Goal: Check status

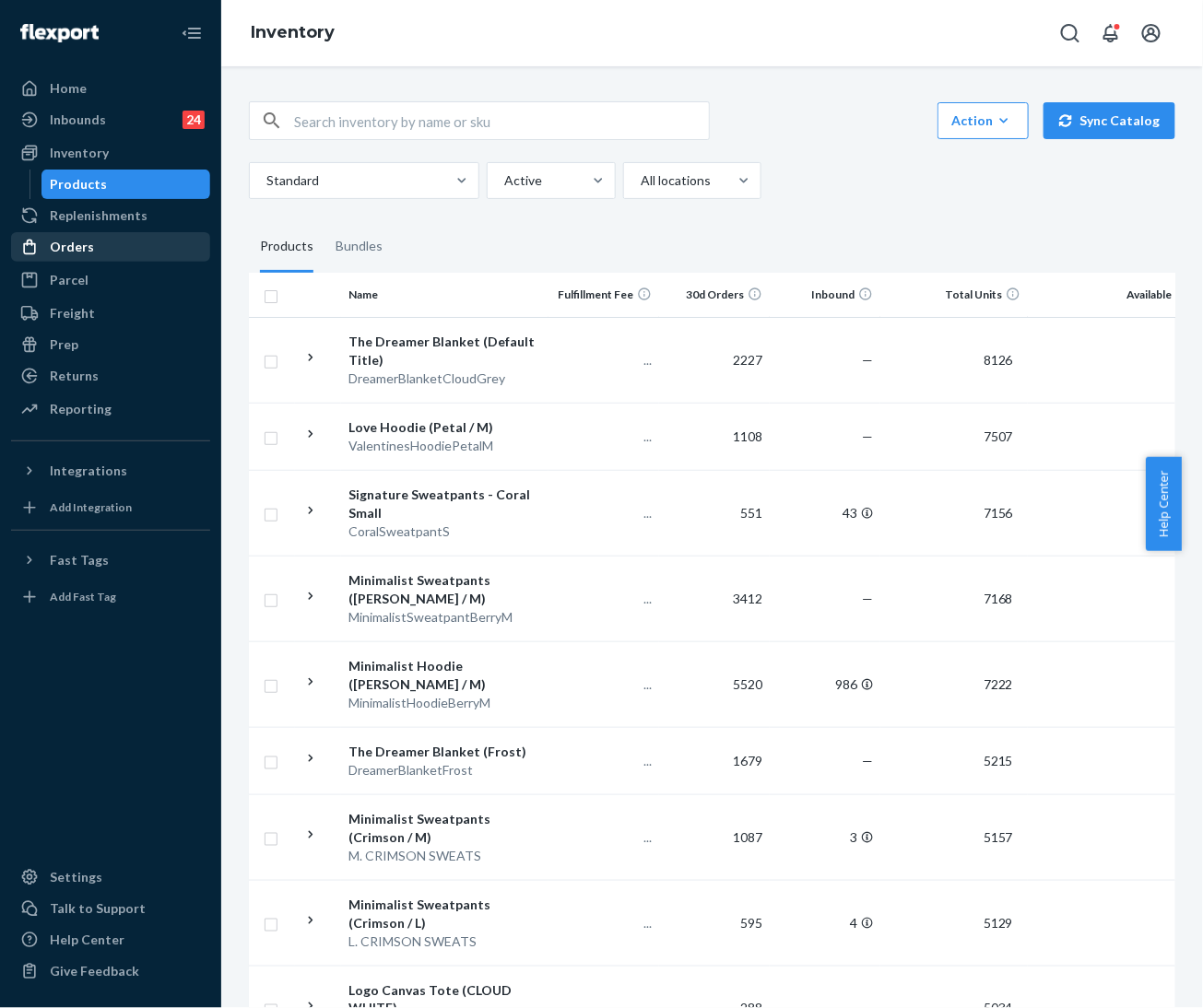
click at [113, 250] on div "Orders" at bounding box center [111, 246] width 196 height 26
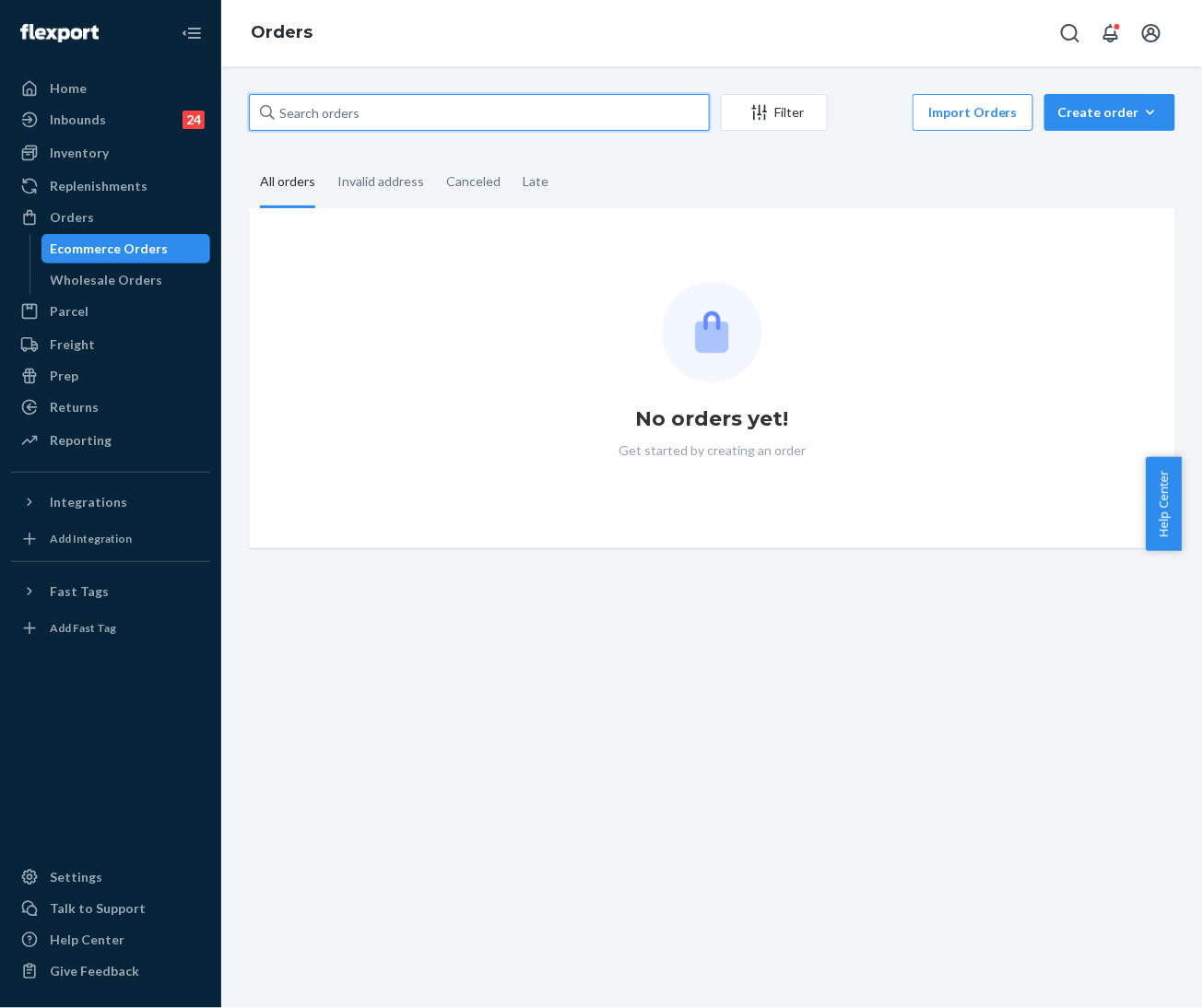
click at [403, 114] on input "text" at bounding box center [479, 112] width 461 height 37
paste input "254366149"
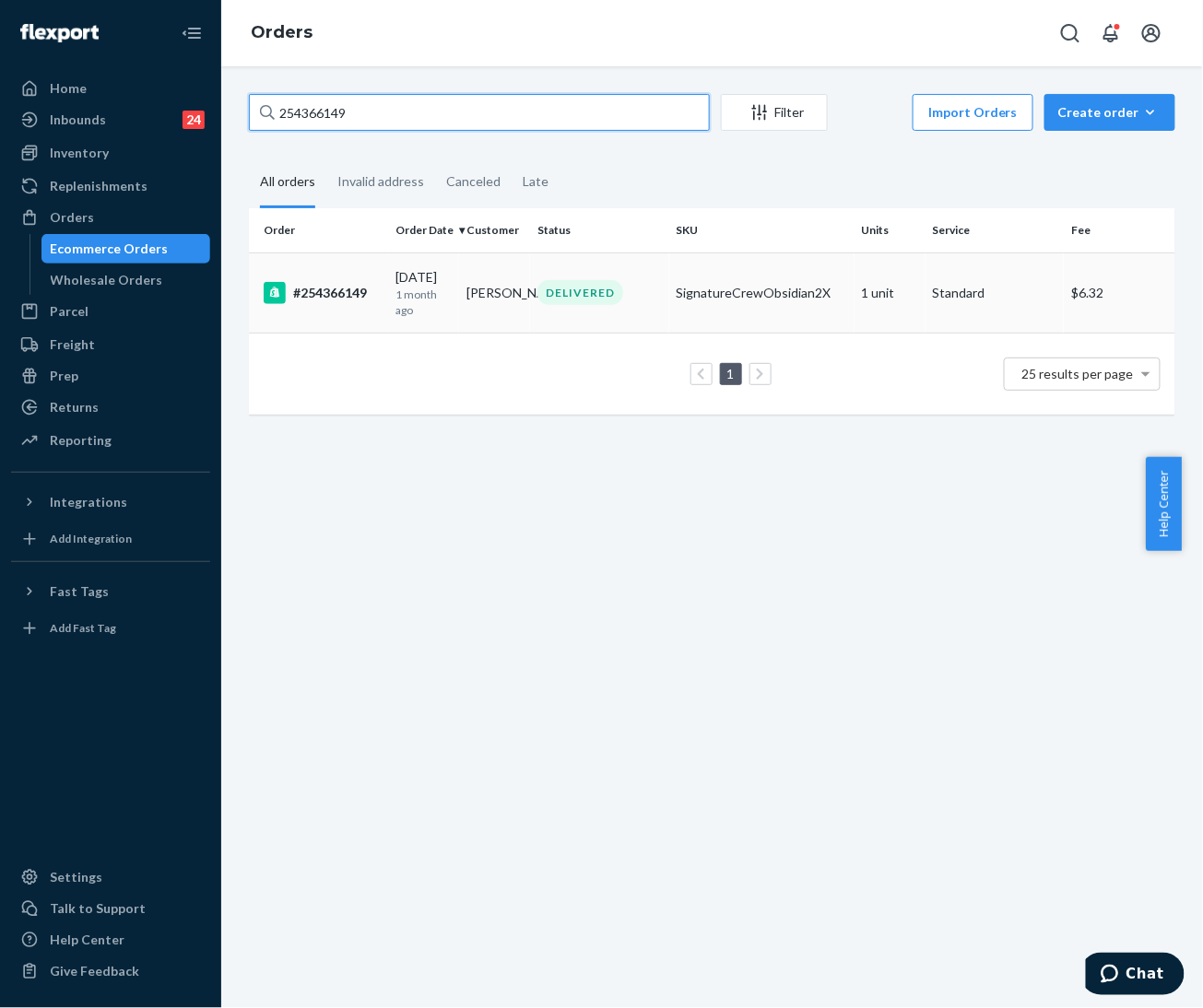
type input "254366149"
click at [384, 305] on td "#254366149" at bounding box center [319, 293] width 139 height 80
